Goal: Navigation & Orientation: Find specific page/section

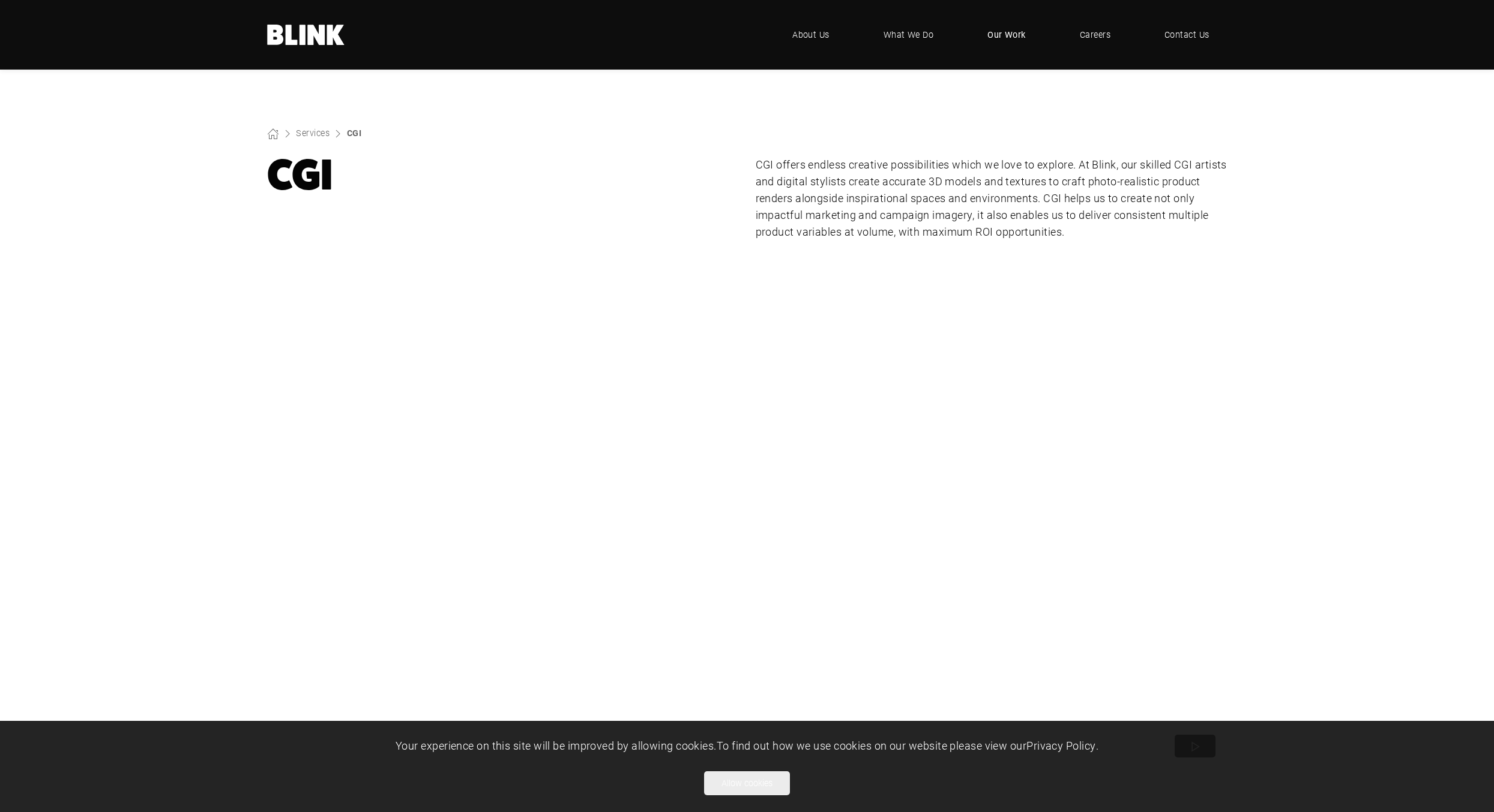
click at [997, 37] on span "Our Work" at bounding box center [1006, 35] width 38 height 13
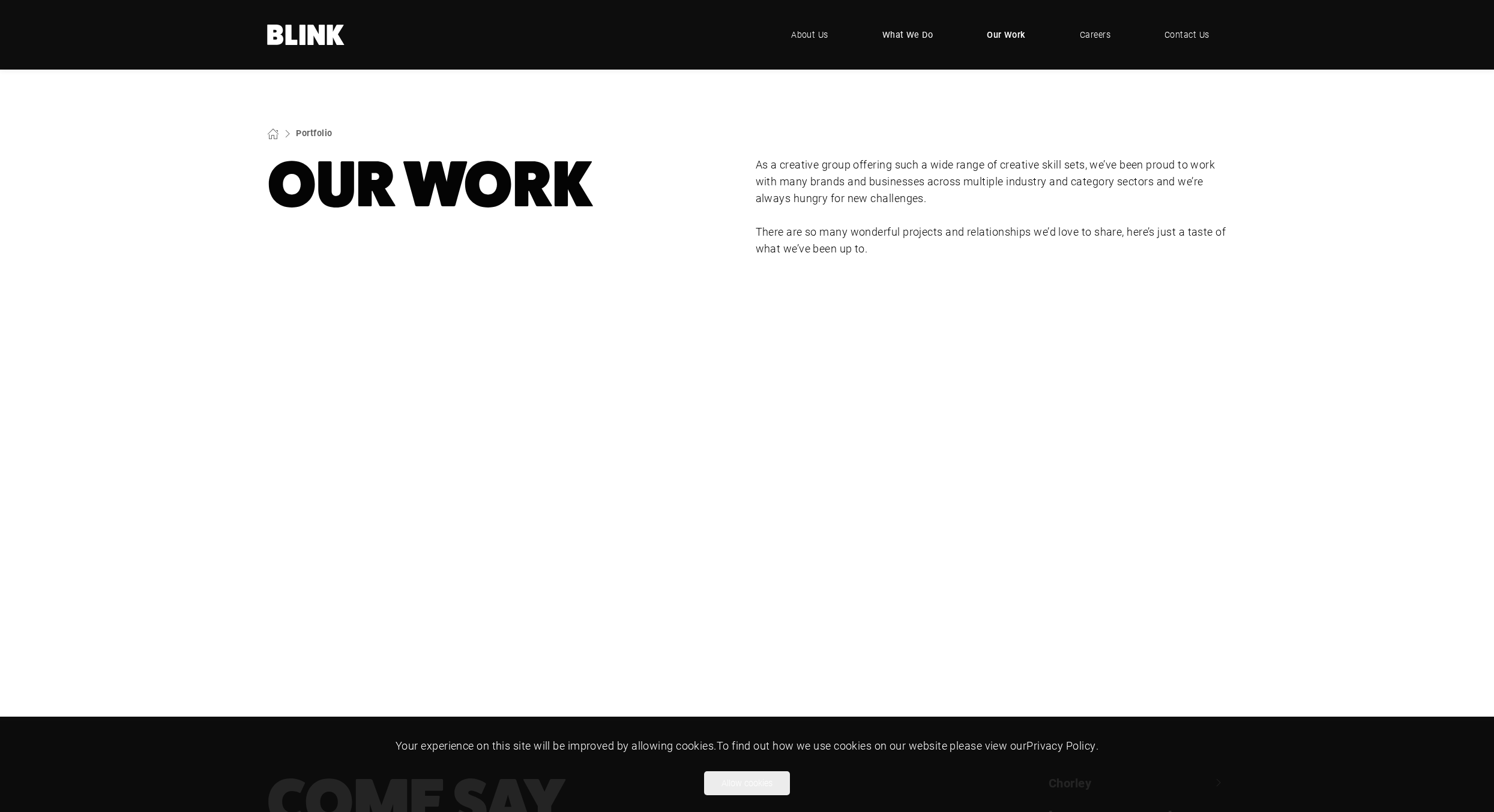
click at [899, 32] on span "What We Do" at bounding box center [908, 35] width 51 height 13
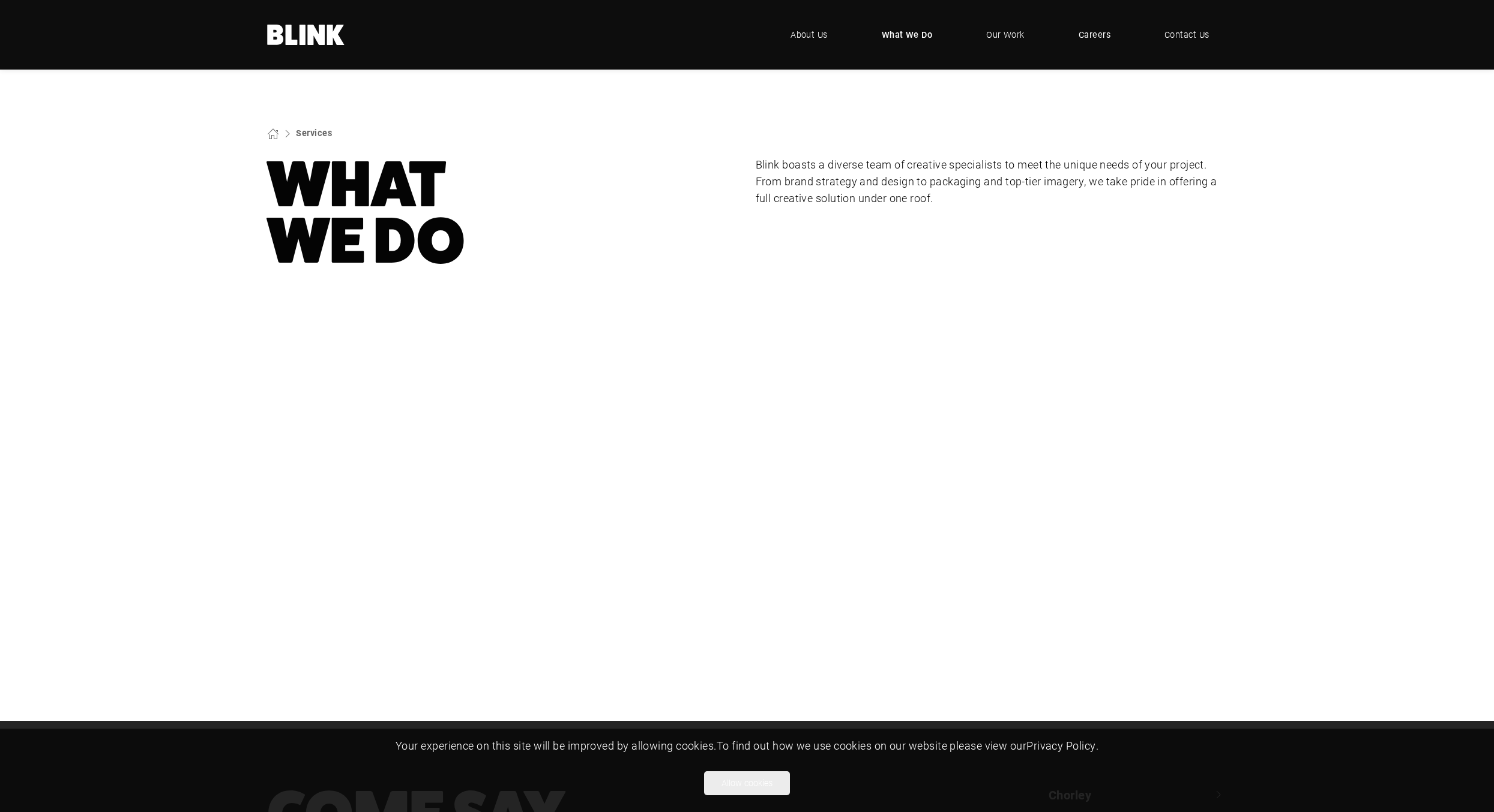
click at [1095, 34] on span "Careers" at bounding box center [1094, 35] width 32 height 13
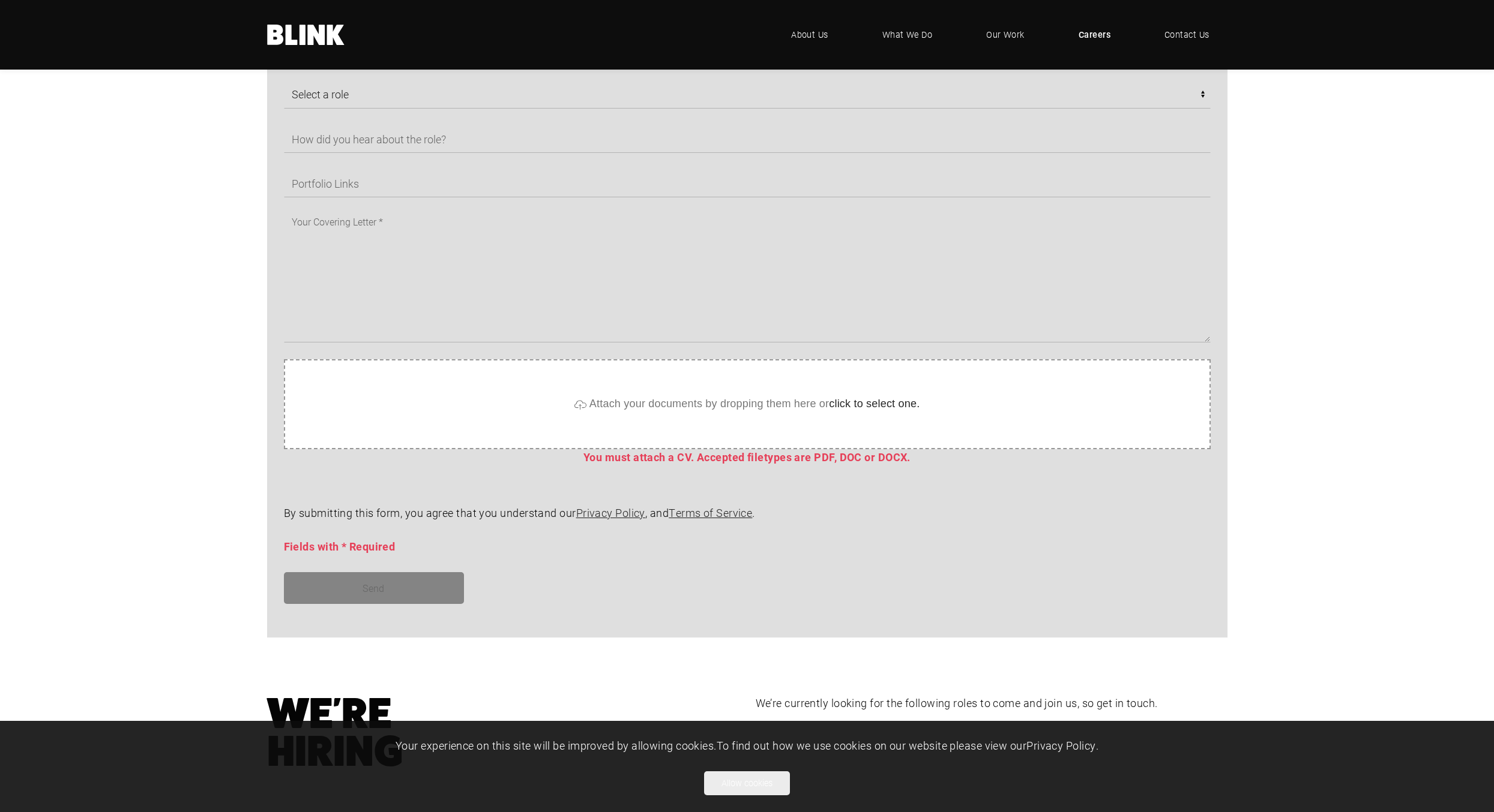
scroll to position [1080, 0]
